Goal: Find specific page/section: Find specific page/section

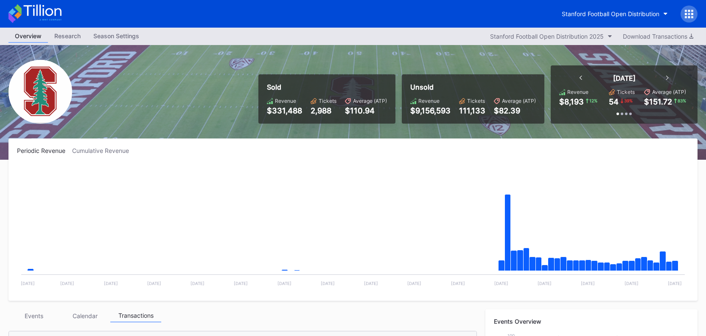
click at [30, 320] on div "Events" at bounding box center [33, 315] width 51 height 13
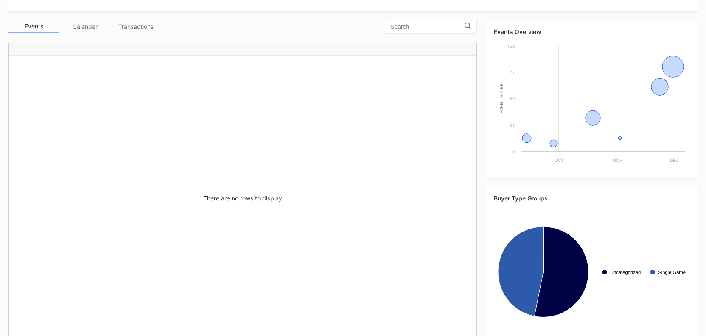
scroll to position [299, 0]
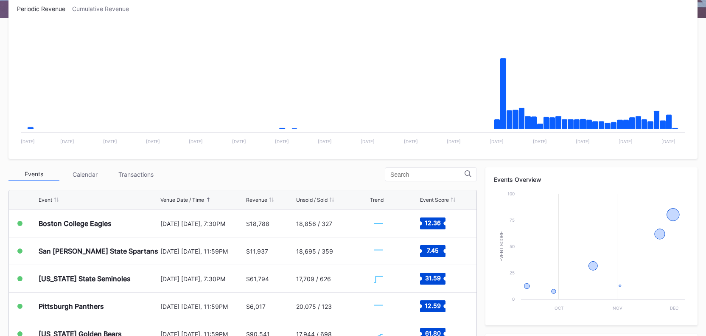
scroll to position [189, 0]
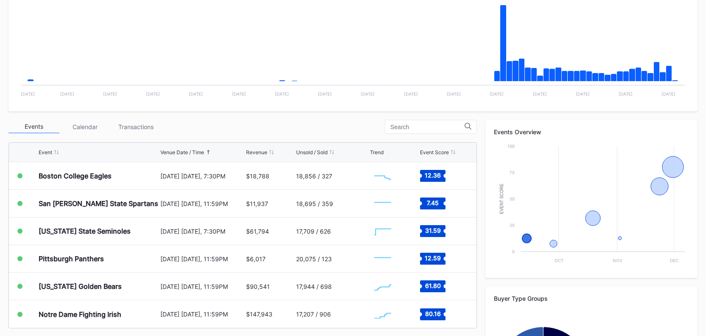
click at [139, 127] on div "Transactions" at bounding box center [135, 126] width 51 height 13
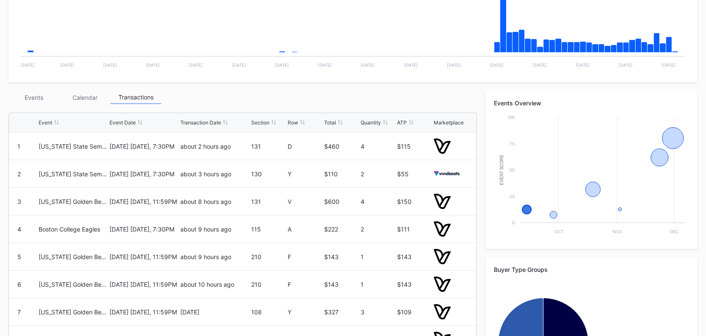
scroll to position [216, 0]
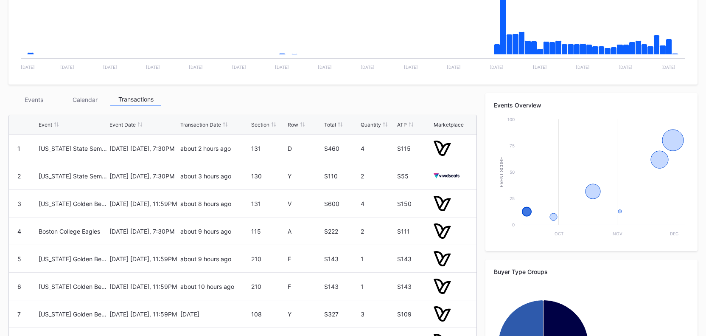
click at [37, 105] on div "Events" at bounding box center [33, 99] width 51 height 13
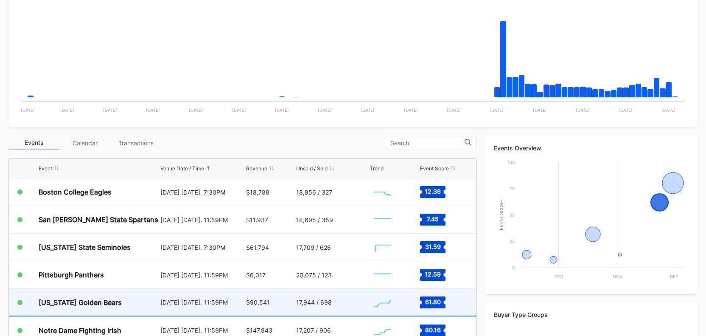
scroll to position [174, 0]
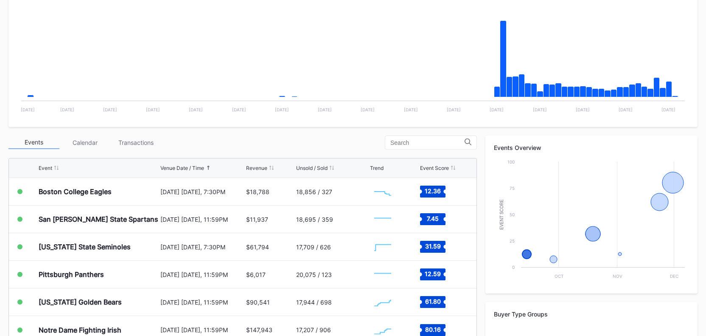
click at [130, 142] on div "Transactions" at bounding box center [135, 142] width 51 height 13
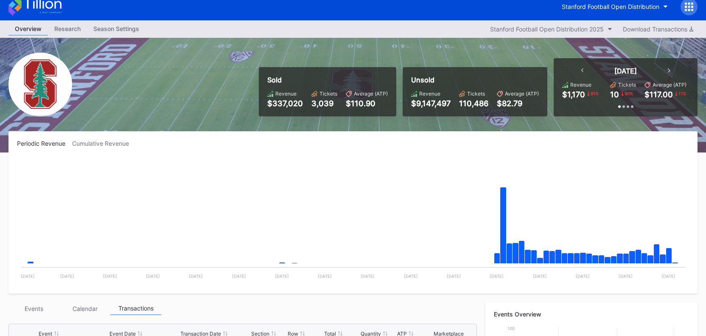
scroll to position [0, 0]
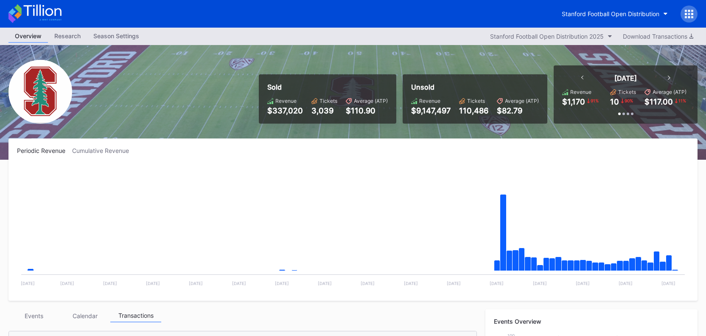
click at [46, 313] on div "Events" at bounding box center [33, 315] width 51 height 13
